Goal: Transaction & Acquisition: Download file/media

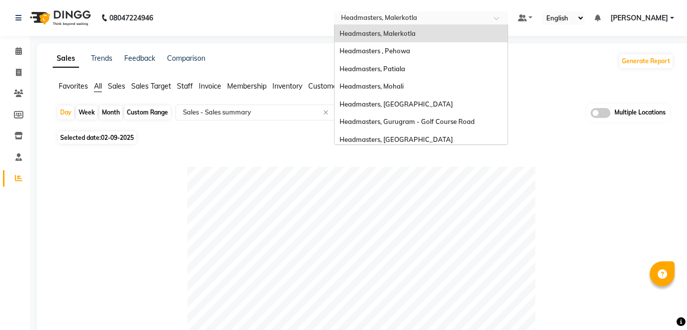
select select "full_report"
select select "csv"
click at [399, 14] on input "text" at bounding box center [411, 19] width 144 height 10
click at [441, 86] on div "Headmasters, Mohali" at bounding box center [421, 87] width 173 height 18
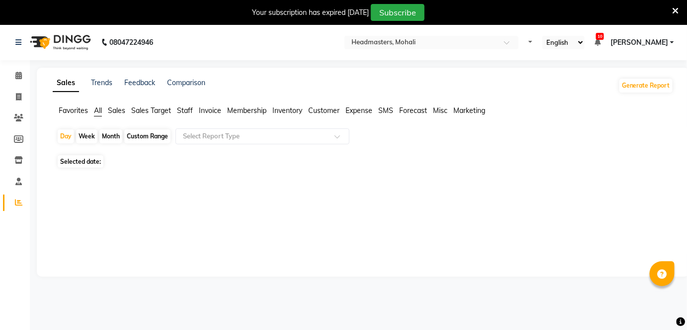
select select "en"
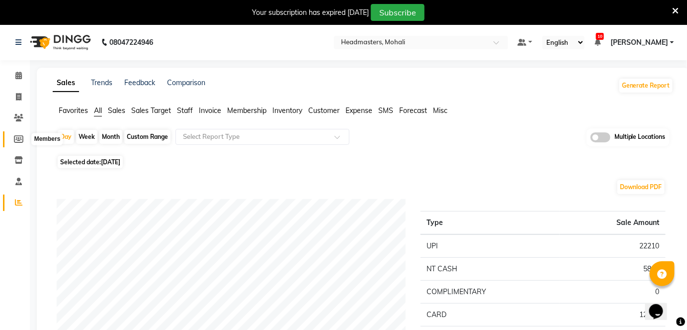
click at [15, 137] on icon at bounding box center [18, 138] width 9 height 7
select select
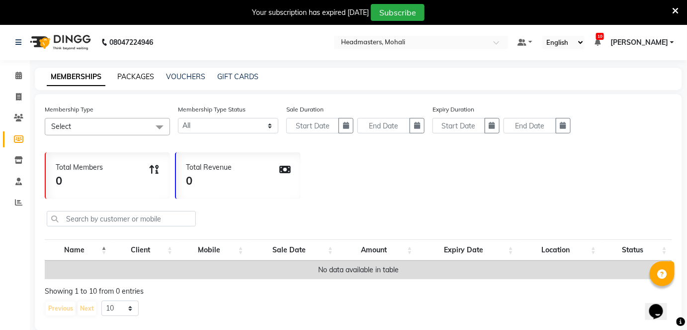
click at [143, 76] on link "PACKAGES" at bounding box center [135, 76] width 37 height 9
select select
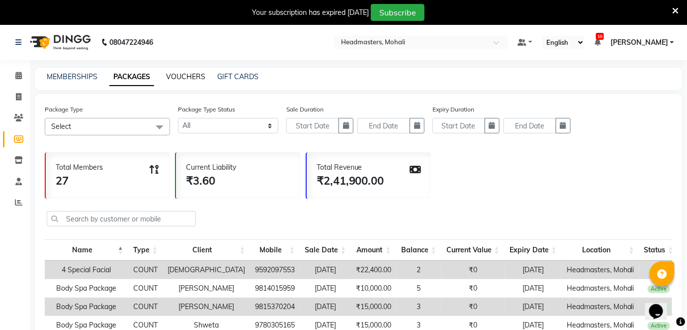
click at [192, 77] on link "VOUCHERS" at bounding box center [185, 76] width 39 height 9
select select
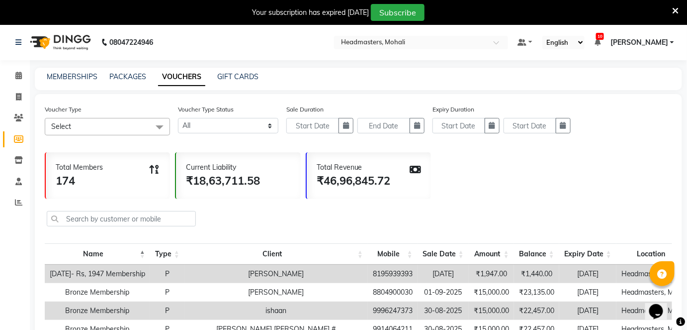
click at [161, 123] on span at bounding box center [160, 127] width 20 height 19
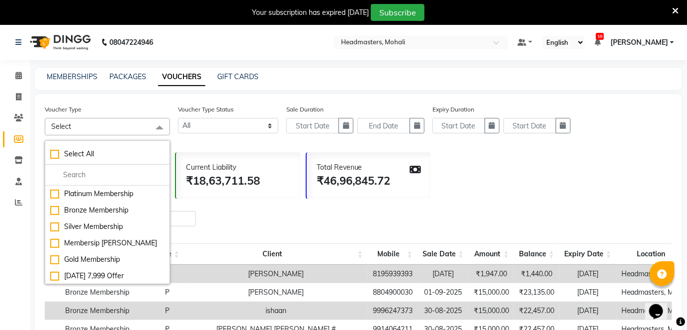
click at [248, 138] on div "Voucher Type Select Select All Platinum Membership Bronze Membership Silver Mem…" at bounding box center [358, 123] width 627 height 39
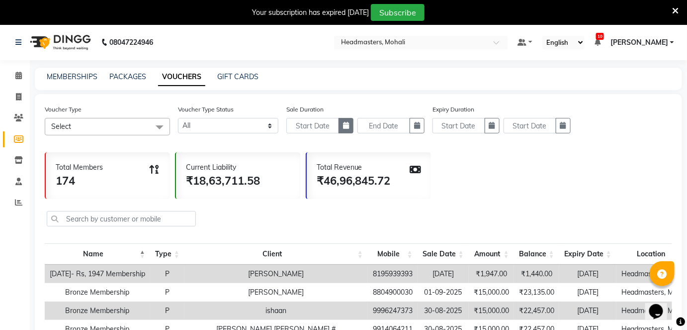
click at [342, 124] on button "button" at bounding box center [346, 125] width 15 height 15
select select "9"
select select "2025"
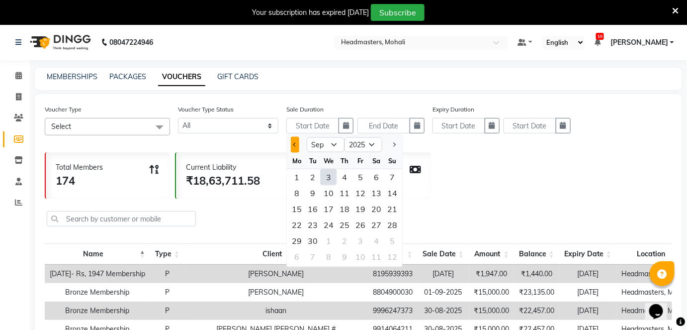
click at [294, 143] on span "Previous month" at bounding box center [295, 144] width 4 height 4
select select "7"
click at [310, 175] on div "1" at bounding box center [313, 177] width 16 height 16
type input "01-07-2025"
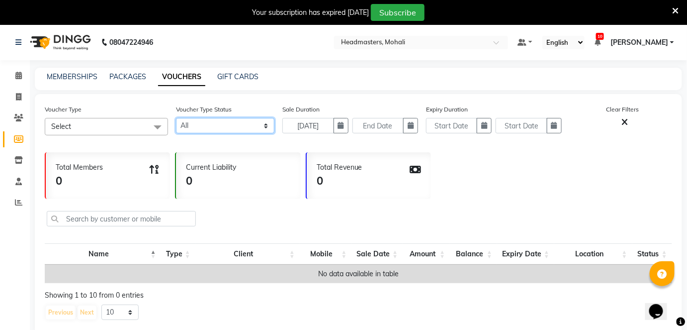
click at [207, 128] on select "Active Expired All" at bounding box center [225, 125] width 98 height 15
select select "false"
click at [176, 118] on select "Active Expired All" at bounding box center [225, 125] width 98 height 15
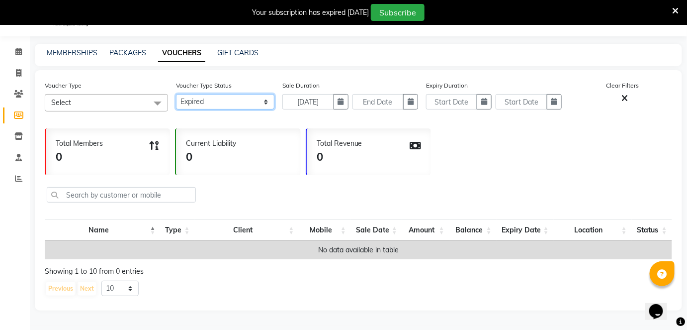
scroll to position [26, 0]
click at [337, 102] on button "button" at bounding box center [341, 100] width 15 height 15
select select "7"
select select "2025"
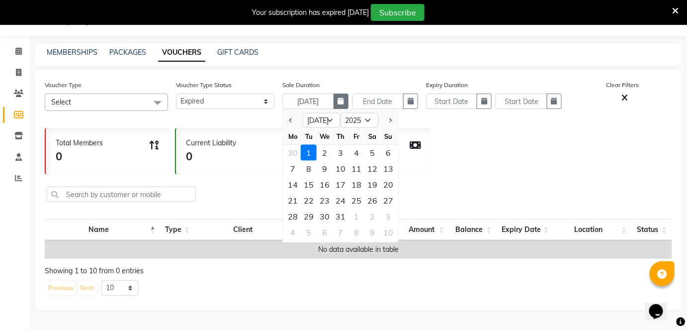
click at [347, 104] on button "button" at bounding box center [341, 100] width 15 height 15
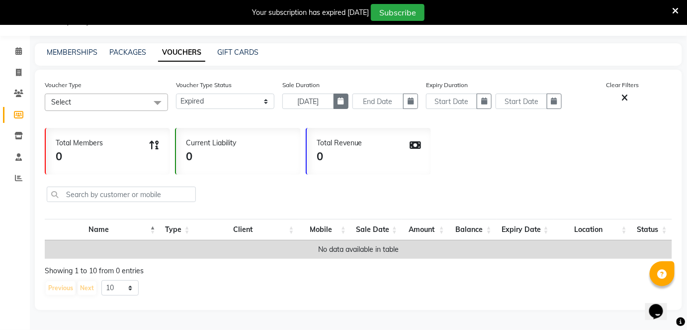
click at [335, 98] on button "button" at bounding box center [341, 100] width 15 height 15
select select "7"
select select "2025"
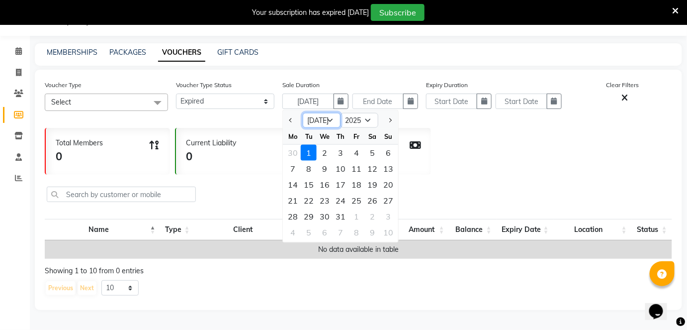
click at [331, 116] on select "Jan Feb Mar Apr May Jun Jul Aug Sep Oct Nov Dec" at bounding box center [322, 120] width 38 height 15
select select "9"
click at [303, 113] on select "Jan Feb Mar Apr May Jun Jul Aug Sep Oct Nov Dec" at bounding box center [322, 120] width 38 height 15
click at [295, 148] on div "1" at bounding box center [293, 153] width 16 height 16
type input "01-09-2025"
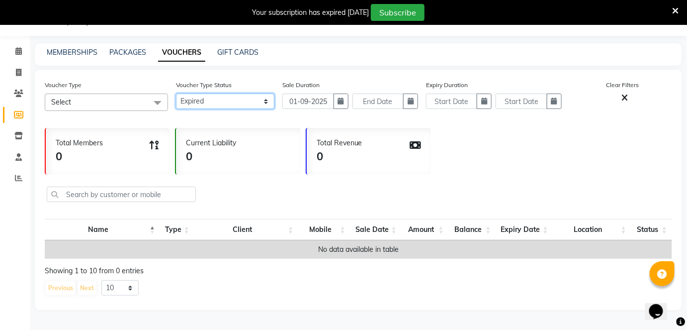
click at [223, 95] on select "Active Expired All" at bounding box center [225, 100] width 98 height 15
click at [301, 123] on div "Total Members 0 Current Liability 0 Total Revenue 0" at bounding box center [358, 149] width 627 height 52
click at [130, 102] on span "Select" at bounding box center [106, 101] width 123 height 17
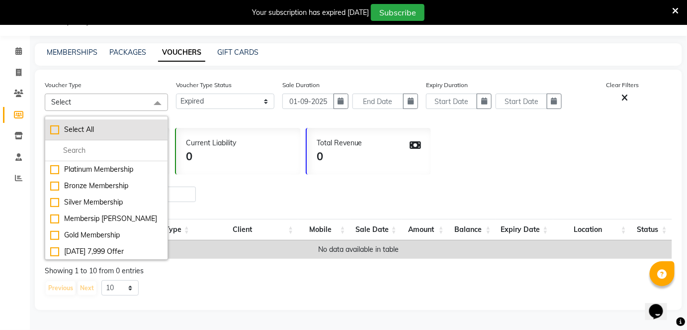
click at [70, 127] on div "Select All" at bounding box center [106, 129] width 112 height 10
checkbox input "true"
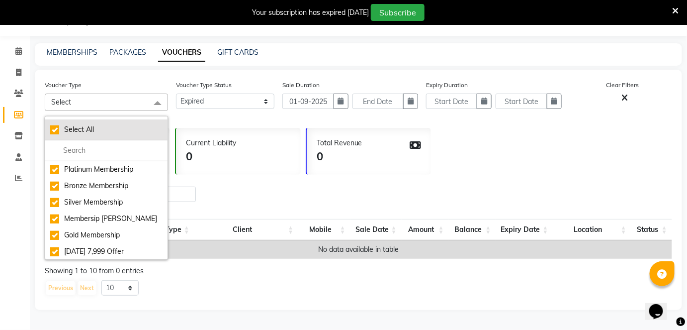
checkbox input "true"
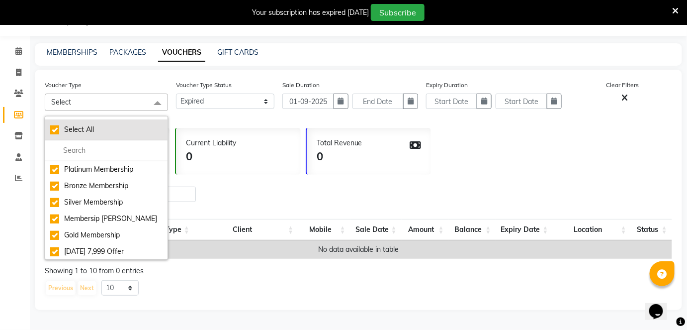
checkbox input "true"
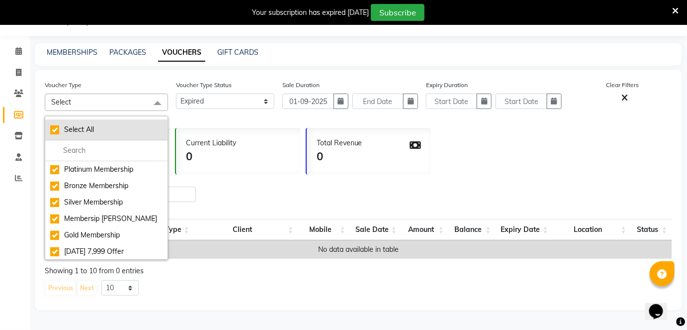
checkbox input "true"
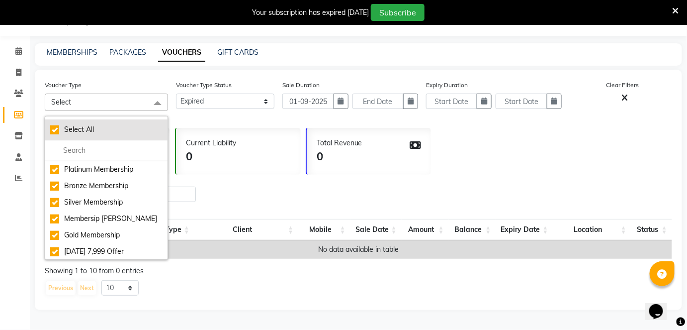
checkbox input "true"
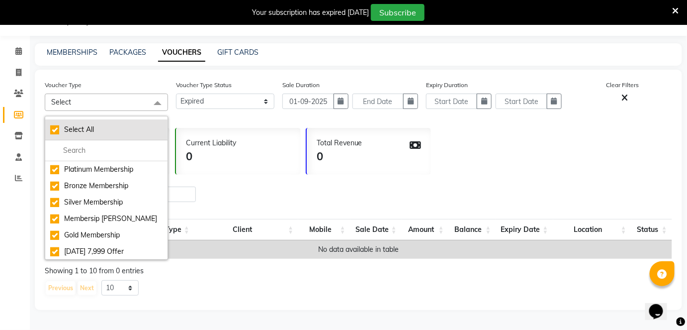
checkbox input "true"
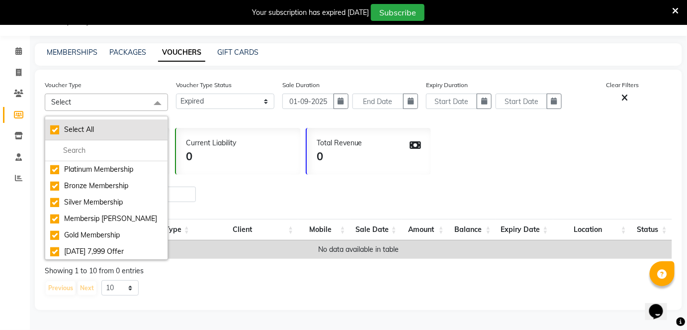
checkbox input "true"
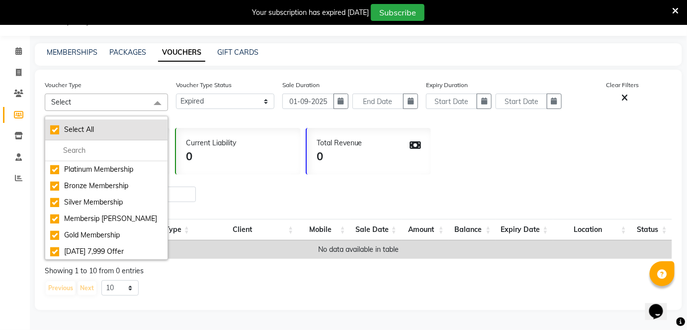
checkbox input "true"
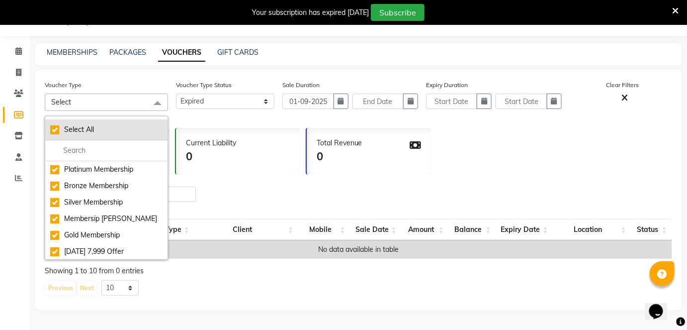
checkbox input "true"
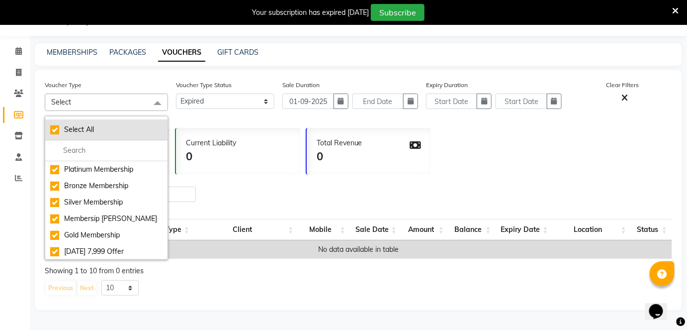
checkbox input "true"
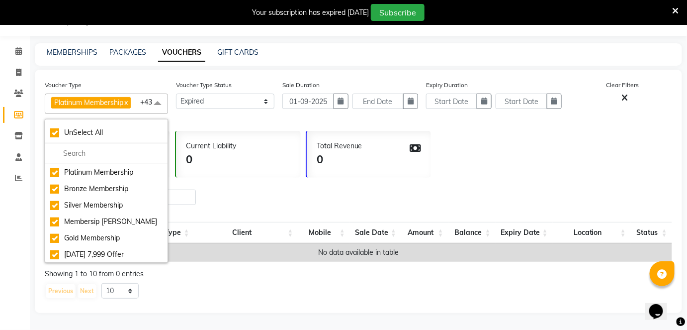
drag, startPoint x: 515, startPoint y: 144, endPoint x: 470, endPoint y: 140, distance: 45.4
click at [515, 144] on div "Total Members 0 Current Liability 0 Total Revenue 0" at bounding box center [358, 152] width 627 height 52
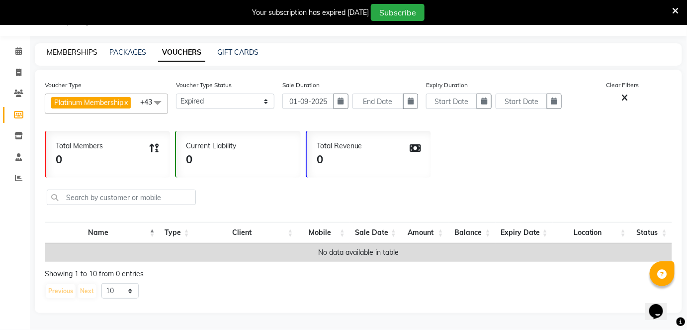
click at [70, 51] on link "MEMBERSHIPS" at bounding box center [72, 52] width 51 height 9
select select
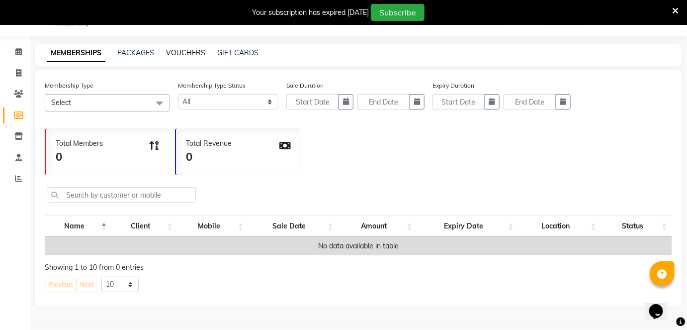
click at [203, 52] on link "VOUCHERS" at bounding box center [185, 52] width 39 height 9
select select
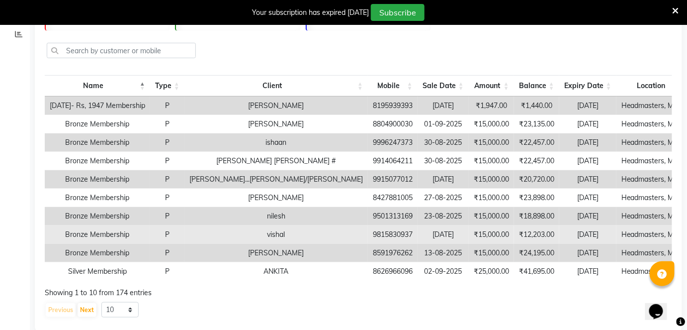
scroll to position [191, 0]
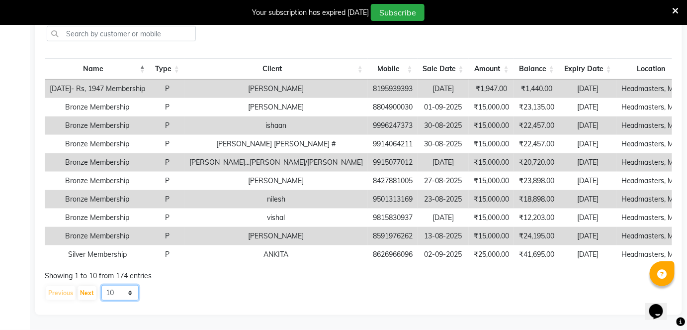
click at [119, 294] on select "10 20 50 100" at bounding box center [119, 292] width 37 height 15
select select "100"
click at [101, 285] on select "10 20 50 100" at bounding box center [119, 292] width 37 height 15
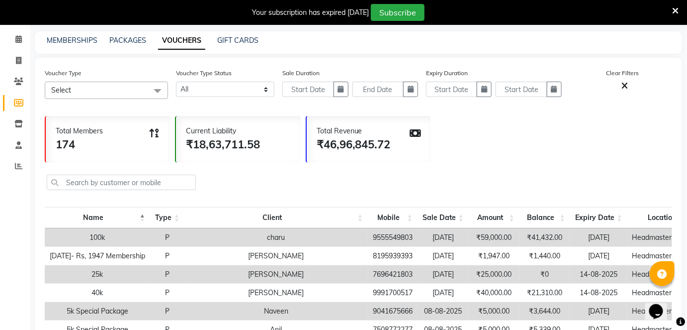
scroll to position [0, 0]
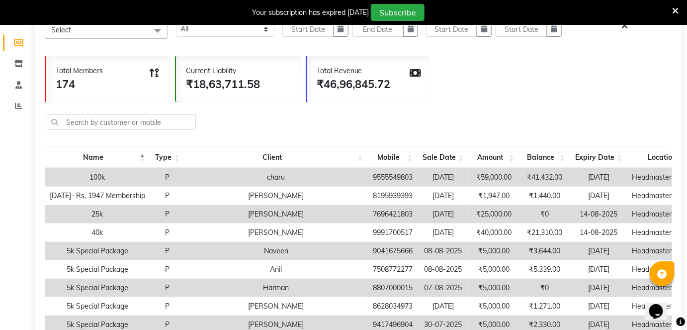
scroll to position [90, 0]
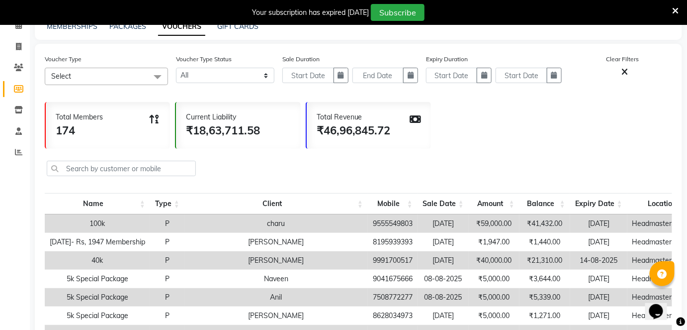
scroll to position [0, 0]
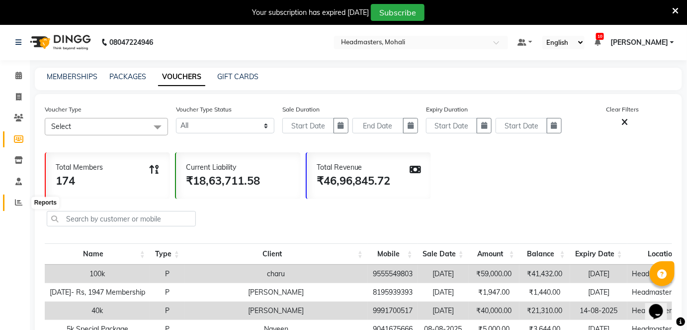
click at [22, 201] on span at bounding box center [18, 202] width 17 height 11
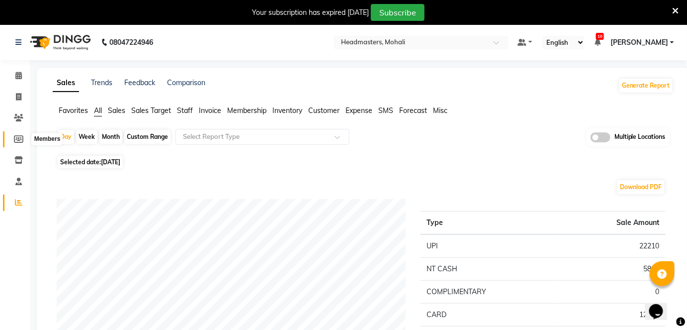
click at [20, 135] on icon at bounding box center [18, 138] width 9 height 7
select select
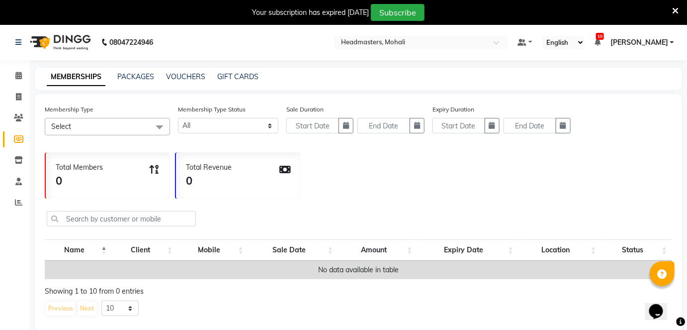
scroll to position [24, 0]
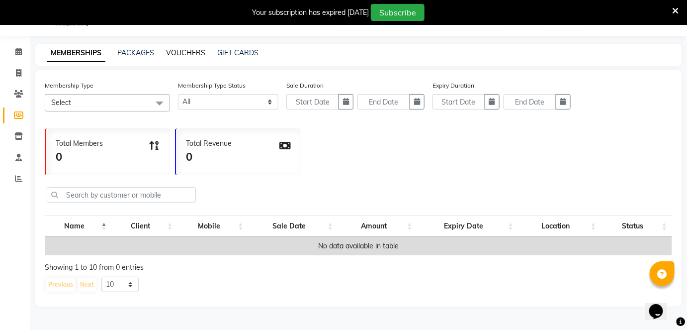
click at [199, 50] on link "VOUCHERS" at bounding box center [185, 52] width 39 height 9
select select
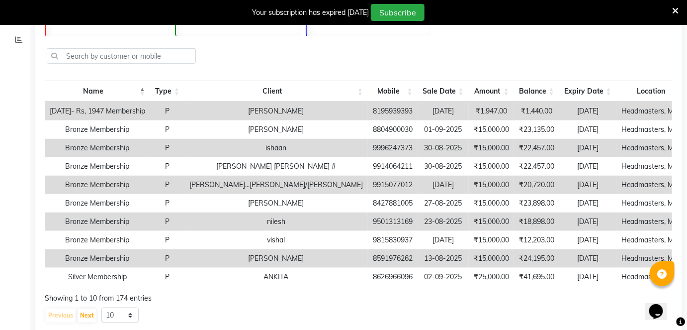
scroll to position [191, 0]
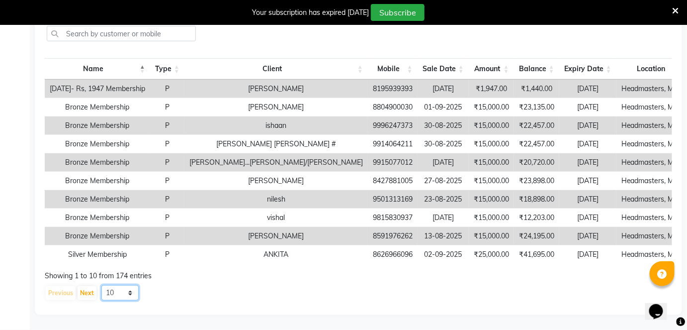
click at [128, 291] on select "10 20 50 100" at bounding box center [119, 292] width 37 height 15
click at [101, 285] on select "10 20 50 100" at bounding box center [119, 292] width 37 height 15
click at [84, 294] on button "Next" at bounding box center [87, 293] width 19 height 14
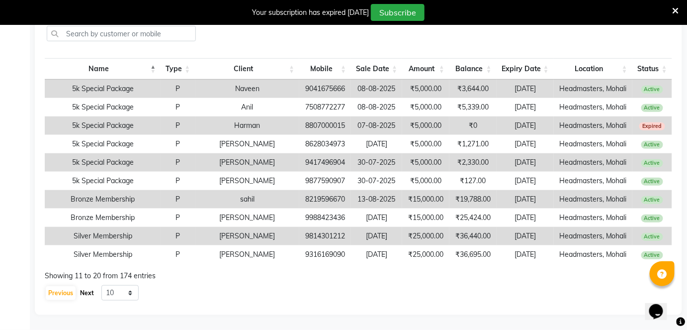
click at [90, 292] on button "Next" at bounding box center [87, 293] width 19 height 14
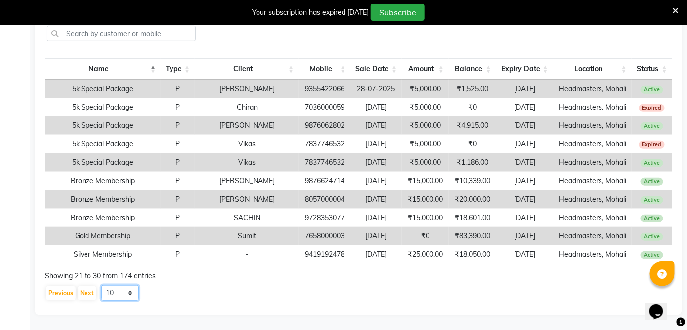
click at [116, 292] on select "10 20 50 100" at bounding box center [119, 292] width 37 height 15
click at [101, 285] on select "10 20 50 100" at bounding box center [119, 292] width 37 height 15
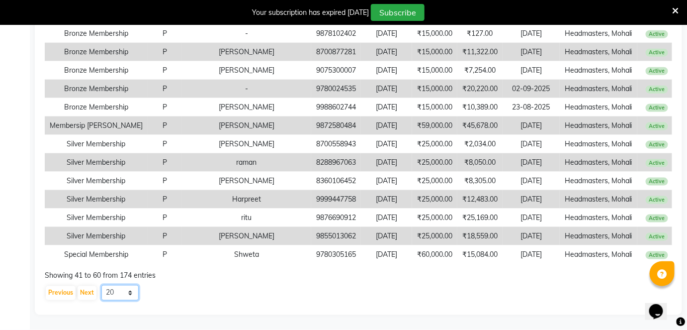
scroll to position [375, 0]
click at [127, 290] on select "10 20 50 100" at bounding box center [119, 292] width 37 height 15
select select "50"
click at [101, 285] on select "10 20 50 100" at bounding box center [119, 292] width 37 height 15
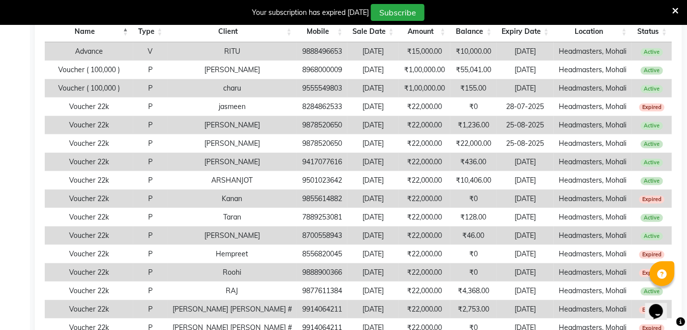
scroll to position [0, 0]
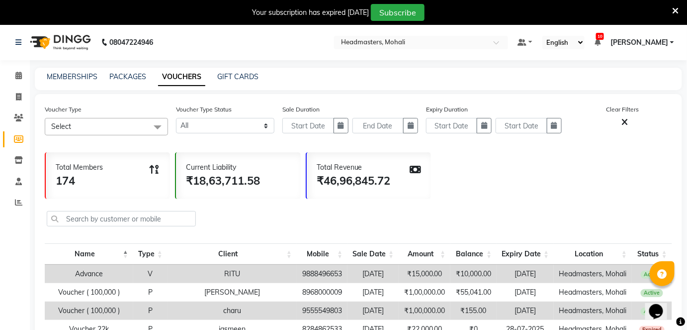
click at [675, 9] on icon at bounding box center [676, 10] width 6 height 9
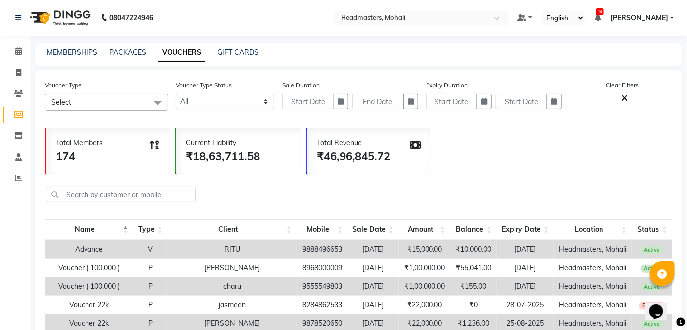
click at [675, 9] on nav "08047224946 Select Location × Headmasters, Mohali Default Panel My Panel Englis…" at bounding box center [343, 18] width 687 height 36
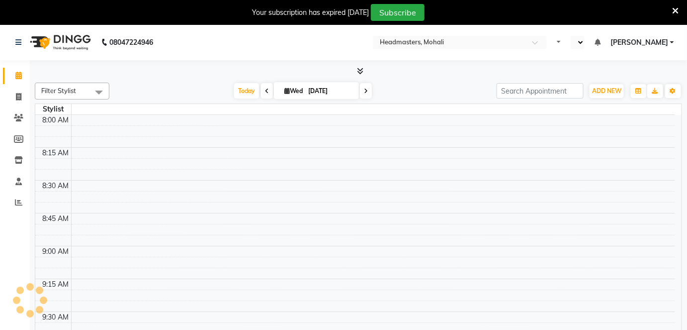
select select "en"
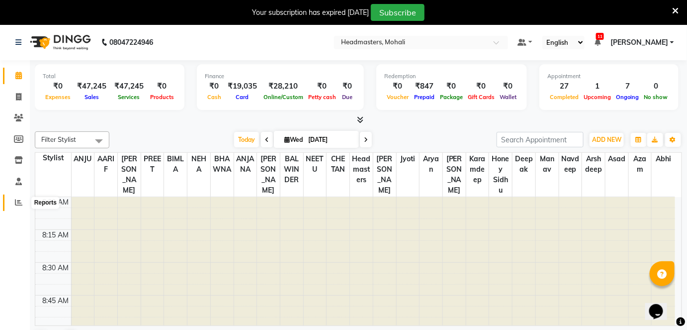
click at [21, 202] on icon at bounding box center [18, 201] width 7 height 7
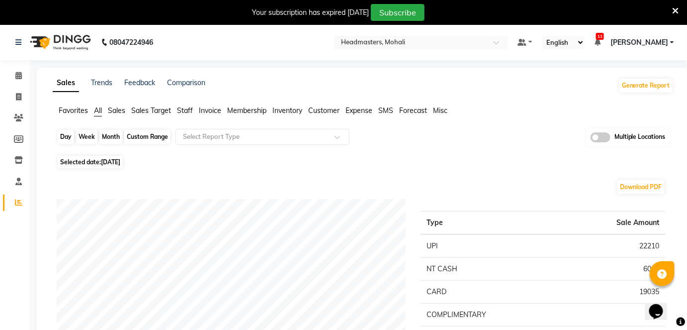
click at [63, 135] on div "Day" at bounding box center [66, 137] width 16 height 14
select select "9"
select select "2025"
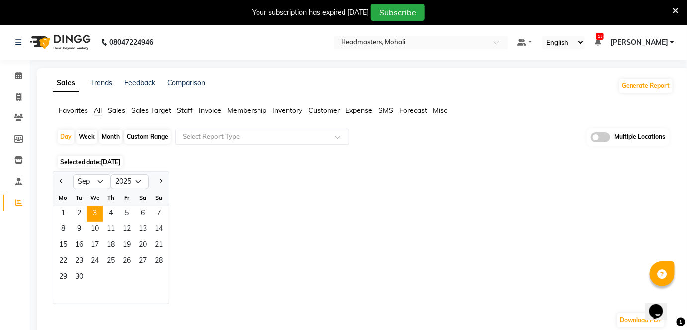
click at [185, 132] on input "text" at bounding box center [252, 137] width 143 height 10
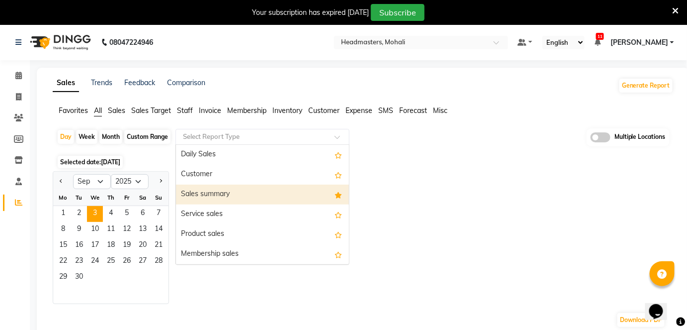
click at [198, 190] on div "Sales summary" at bounding box center [262, 194] width 173 height 20
select select "full_report"
select select "csv"
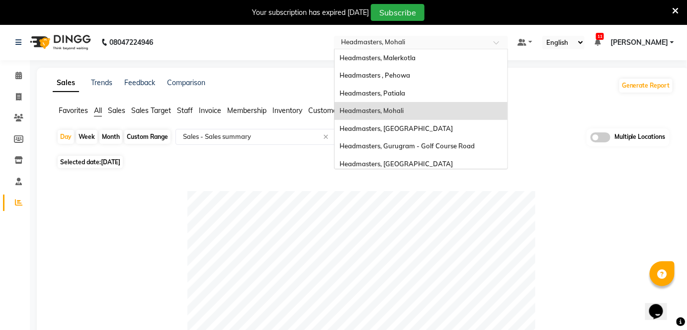
click at [444, 39] on input "text" at bounding box center [411, 43] width 144 height 10
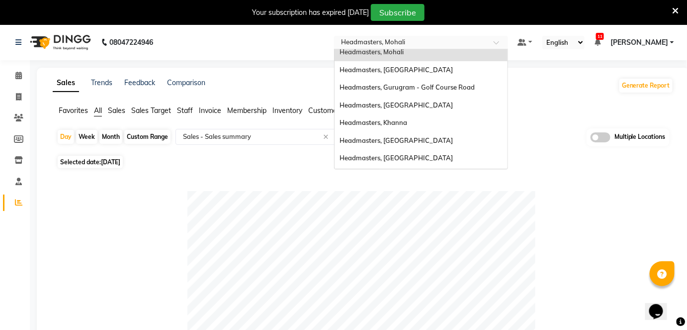
scroll to position [68, 0]
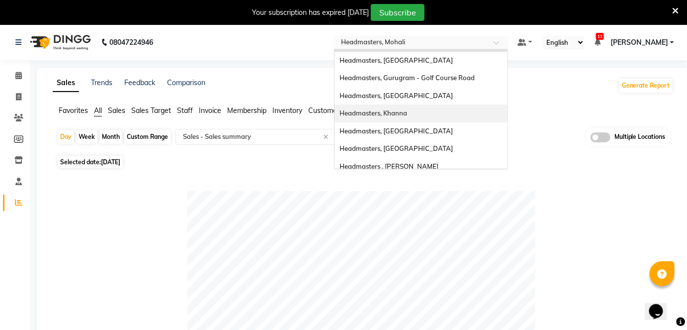
click at [407, 115] on span "Headmasters, Khanna" at bounding box center [374, 113] width 68 height 8
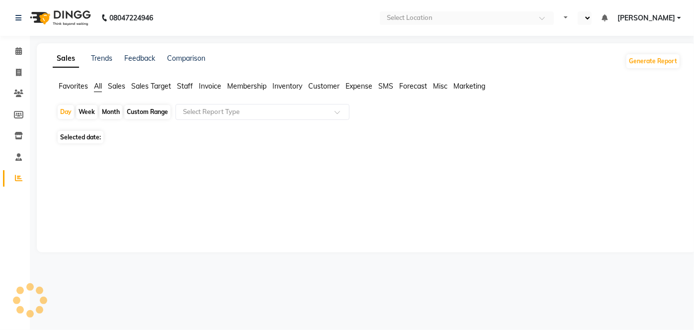
select select "en"
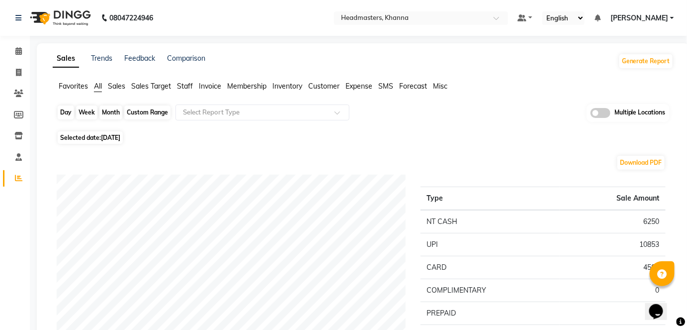
click at [61, 115] on div "Day" at bounding box center [66, 112] width 16 height 14
select select "9"
select select "2025"
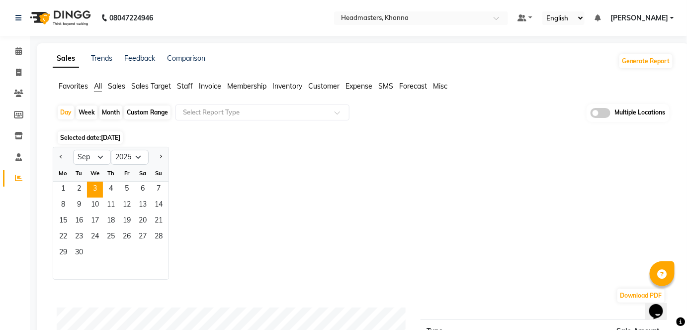
click at [102, 111] on div "Month" at bounding box center [110, 112] width 23 height 14
select select "9"
select select "2025"
click at [99, 159] on select "Jan Feb Mar Apr May Jun Jul Aug Sep Oct Nov Dec" at bounding box center [92, 157] width 38 height 15
click at [104, 152] on select "Jan Feb Mar Apr May Jun Jul Aug Sep Oct Nov Dec" at bounding box center [92, 157] width 38 height 15
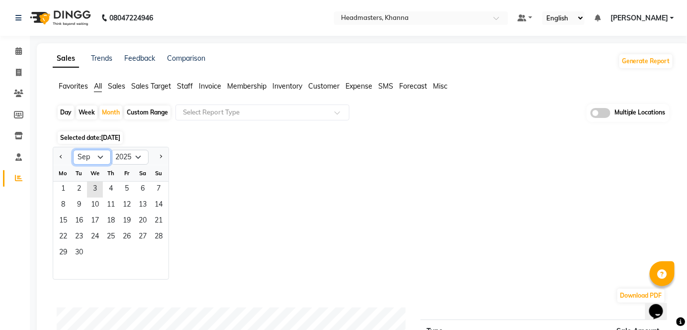
select select "8"
click at [73, 150] on select "Jan Feb Mar Apr May Jun Jul Aug Sep Oct Nov Dec" at bounding box center [92, 157] width 38 height 15
click at [126, 186] on span "1" at bounding box center [127, 189] width 16 height 16
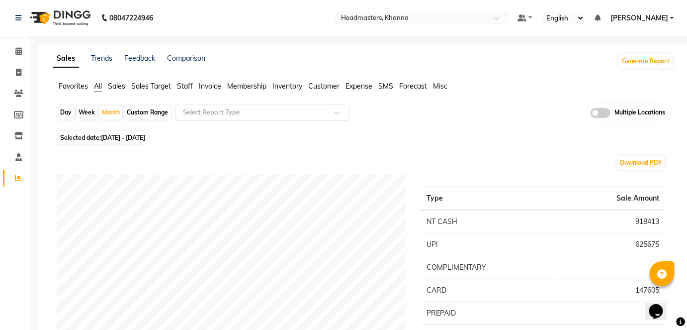
click at [240, 117] on div "Select Report Type" at bounding box center [262, 112] width 174 height 16
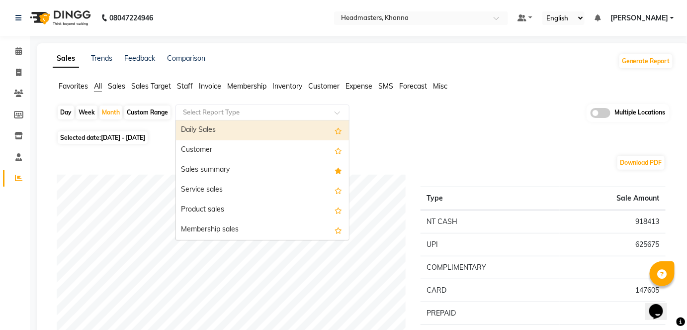
click at [191, 86] on span "Staff" at bounding box center [185, 86] width 16 height 9
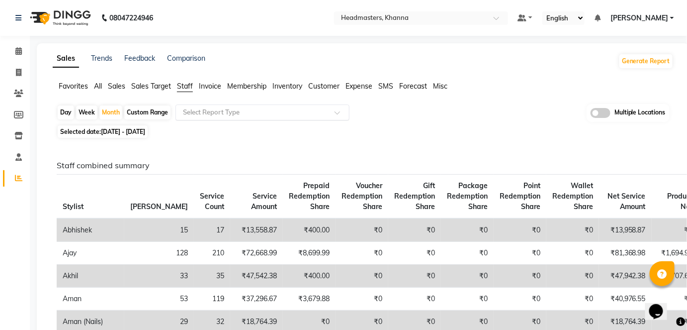
click at [193, 111] on input "text" at bounding box center [252, 112] width 143 height 10
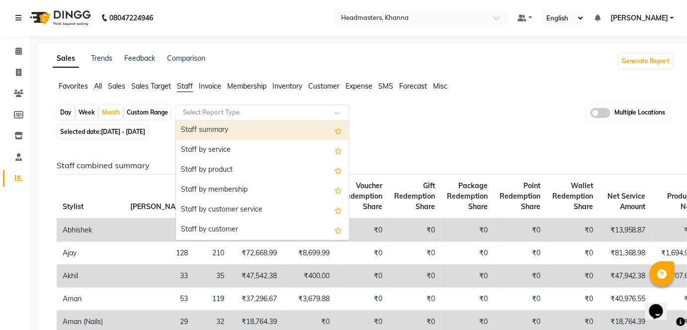
click at [225, 129] on div "Staff summary" at bounding box center [262, 130] width 173 height 20
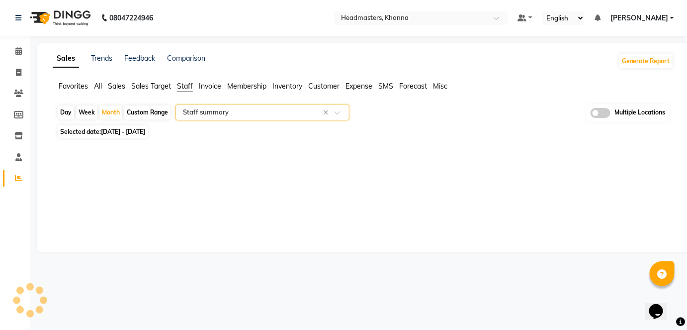
select select "full_report"
select select "csv"
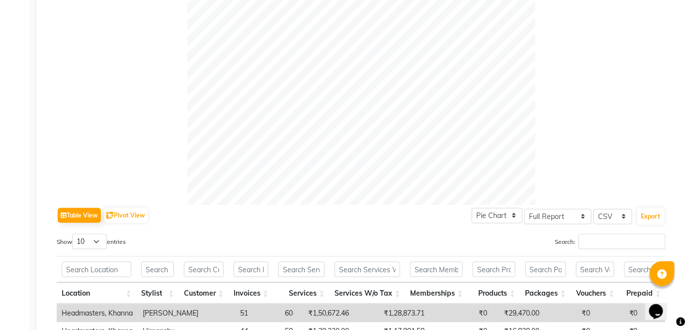
scroll to position [271, 0]
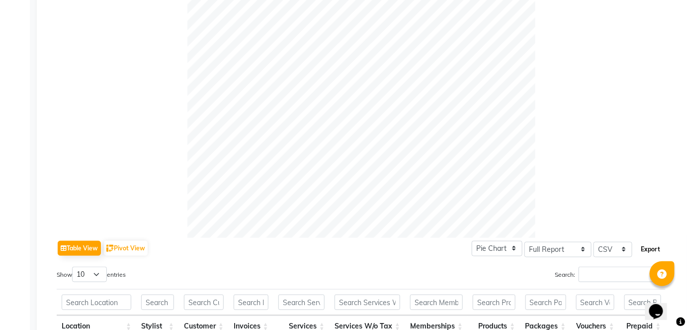
click at [641, 253] on button "Export" at bounding box center [650, 249] width 27 height 17
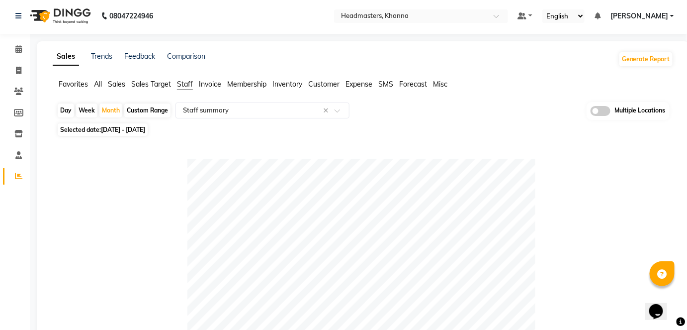
scroll to position [0, 0]
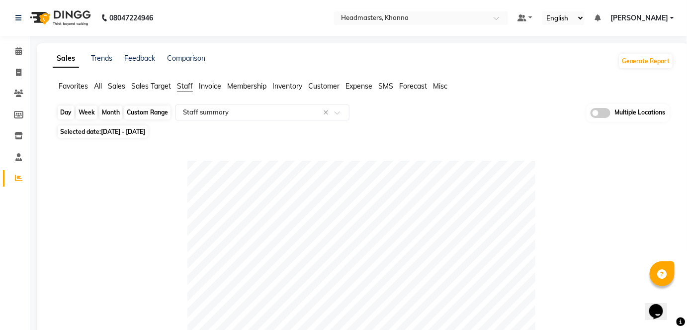
click at [109, 111] on div "Month" at bounding box center [110, 112] width 23 height 14
select select "8"
select select "2025"
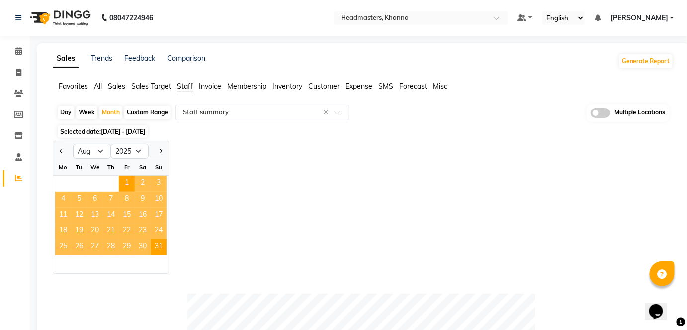
click at [236, 179] on div "Jan Feb Mar Apr May Jun Jul Aug Sep Oct Nov Dec 2015 2016 2017 2018 2019 2020 2…" at bounding box center [363, 207] width 621 height 133
click at [305, 228] on div "Jan Feb Mar Apr May Jun Jul Aug Sep Oct Nov Dec 2015 2016 2017 2018 2019 2020 2…" at bounding box center [363, 207] width 621 height 133
